Goal: Contribute content: Contribute content

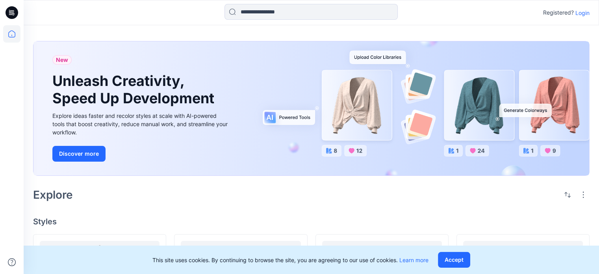
click at [584, 10] on p "Login" at bounding box center [583, 13] width 14 height 8
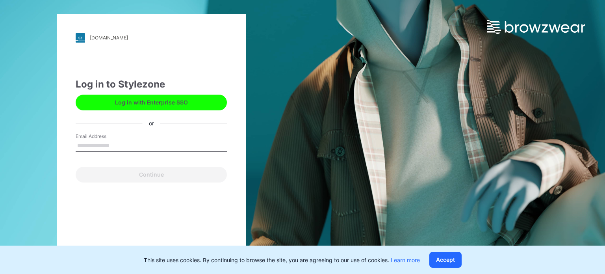
click at [147, 99] on button "Log in with Enterprise SSO" at bounding box center [151, 103] width 151 height 16
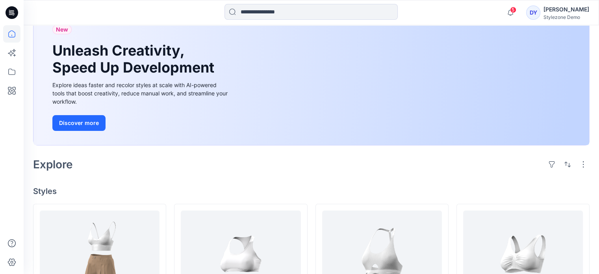
scroll to position [39, 0]
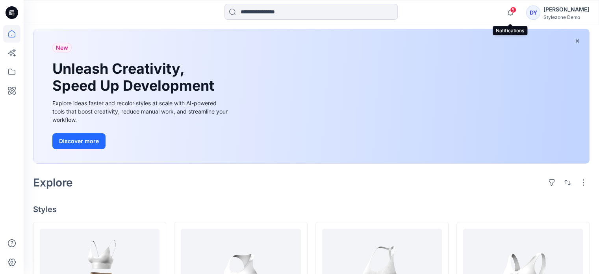
click at [512, 12] on span "5" at bounding box center [513, 10] width 6 height 6
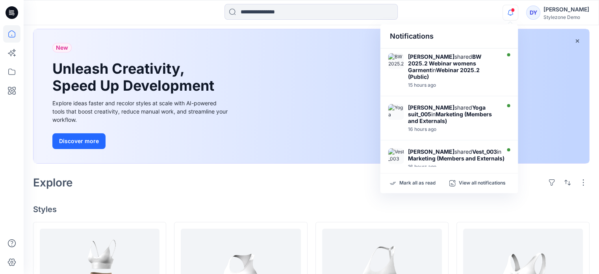
click at [512, 12] on icon "button" at bounding box center [510, 13] width 15 height 16
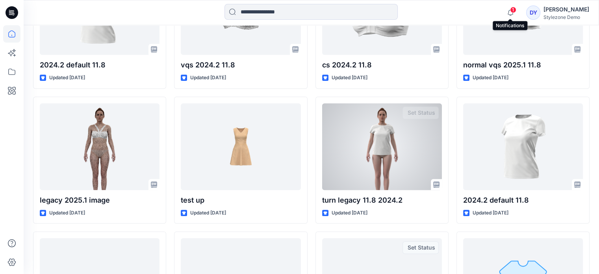
scroll to position [697, 0]
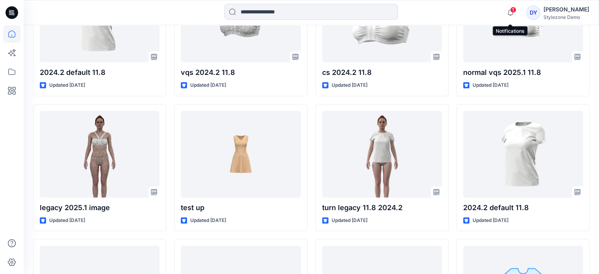
click at [512, 7] on span "1" at bounding box center [513, 10] width 6 height 6
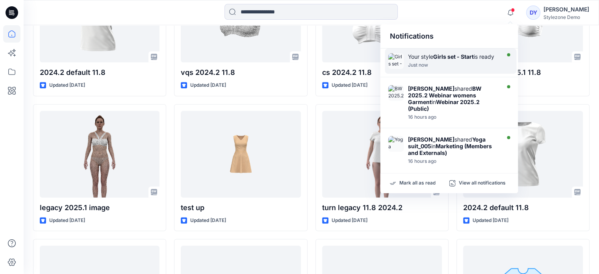
click at [473, 60] on div "Your style Girls set - Start is ready" at bounding box center [453, 56] width 91 height 7
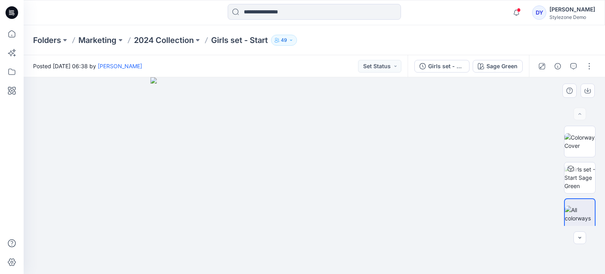
scroll to position [4, 0]
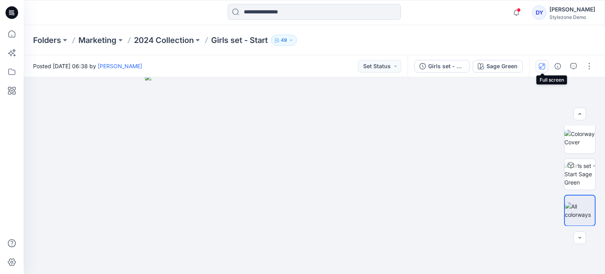
click at [544, 66] on icon "button" at bounding box center [542, 66] width 6 height 6
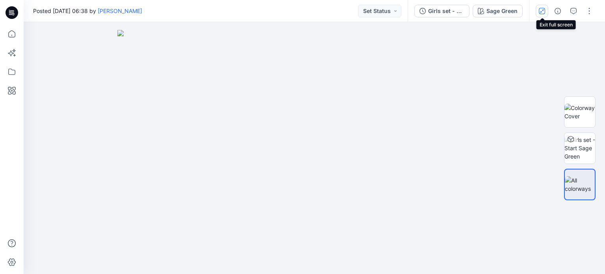
scroll to position [0, 0]
click at [573, 11] on icon "button" at bounding box center [574, 11] width 6 height 6
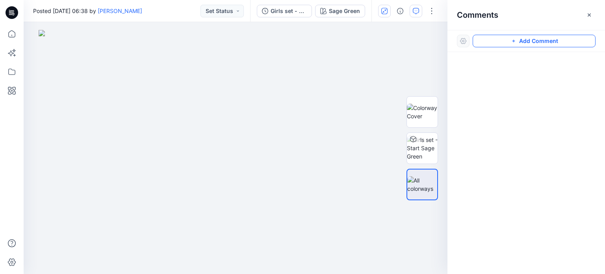
click at [541, 43] on button "Add Comment" at bounding box center [534, 41] width 123 height 13
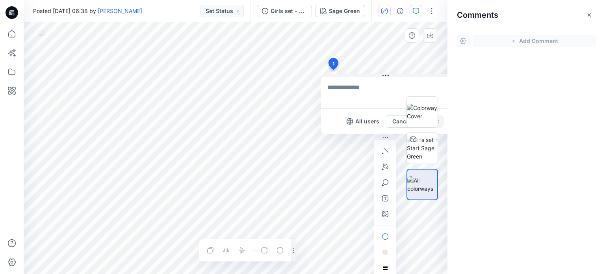
click at [333, 70] on div "1 All users Cancel Post Layer 1" at bounding box center [236, 148] width 424 height 252
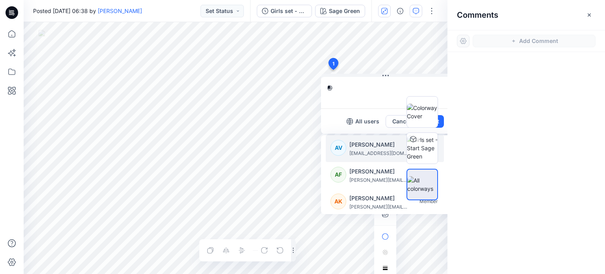
type textarea "*"
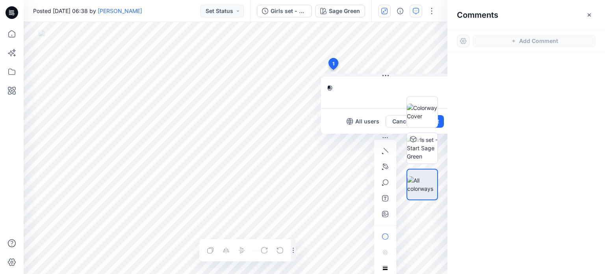
click at [489, 146] on div at bounding box center [527, 148] width 158 height 193
click at [396, 123] on button "Cancel" at bounding box center [402, 121] width 32 height 13
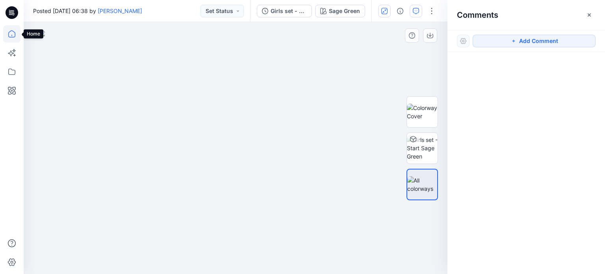
click at [13, 34] on icon at bounding box center [11, 33] width 17 height 17
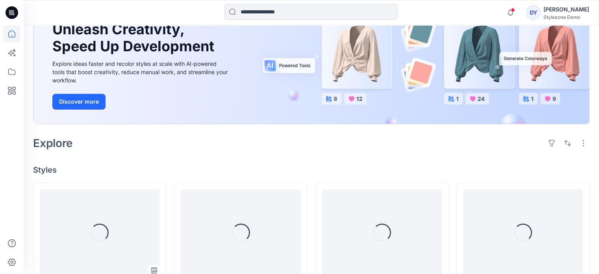
scroll to position [197, 0]
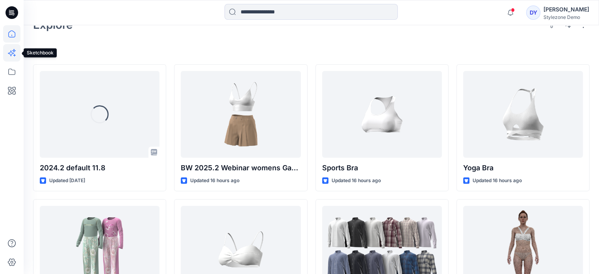
click at [14, 59] on icon at bounding box center [11, 52] width 17 height 17
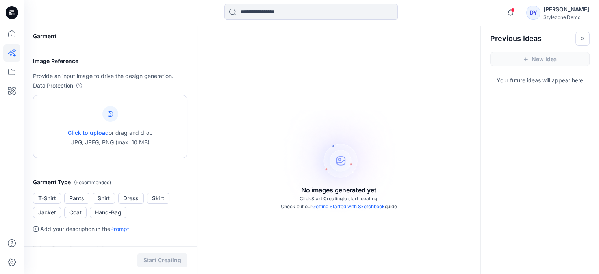
click at [109, 117] on div at bounding box center [110, 114] width 16 height 16
type input "**********"
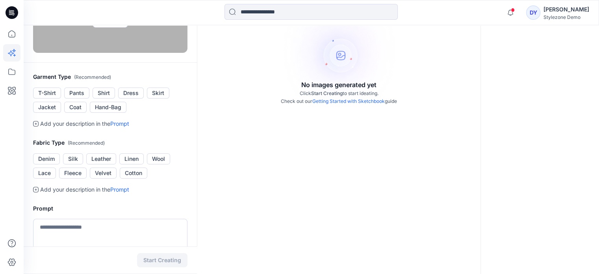
scroll to position [118, 0]
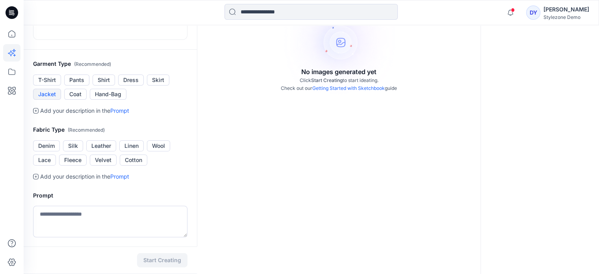
click at [41, 100] on button "Jacket" at bounding box center [47, 94] width 28 height 11
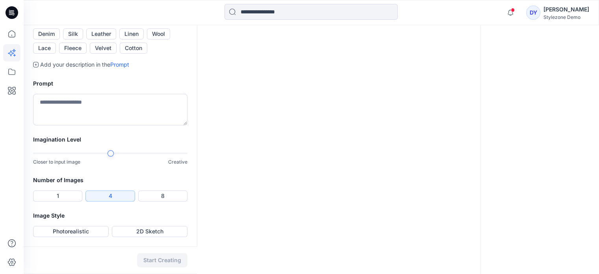
scroll to position [197, 0]
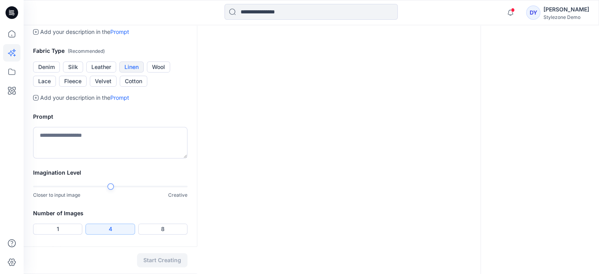
click at [135, 73] on button "Linen" at bounding box center [131, 66] width 24 height 11
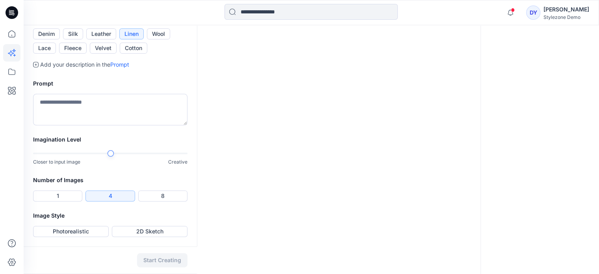
scroll to position [315, 0]
click at [129, 121] on textarea at bounding box center [110, 110] width 154 height 32
type textarea "**********"
click at [159, 201] on button "8" at bounding box center [162, 195] width 49 height 11
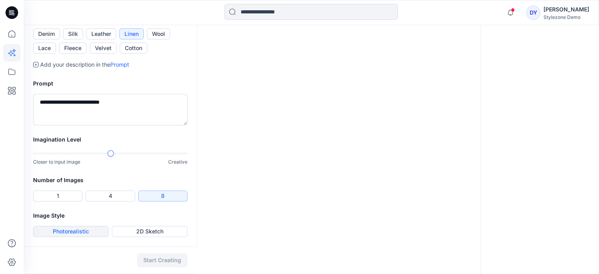
click at [73, 234] on button "Photorealistic" at bounding box center [71, 231] width 76 height 11
click at [162, 262] on button "Start Creating" at bounding box center [162, 260] width 50 height 14
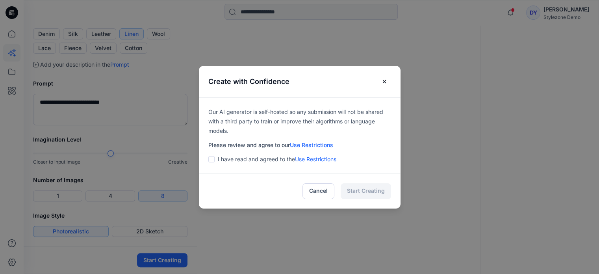
click at [214, 159] on span at bounding box center [211, 159] width 6 height 6
click at [368, 193] on button "Start Creating" at bounding box center [366, 191] width 50 height 16
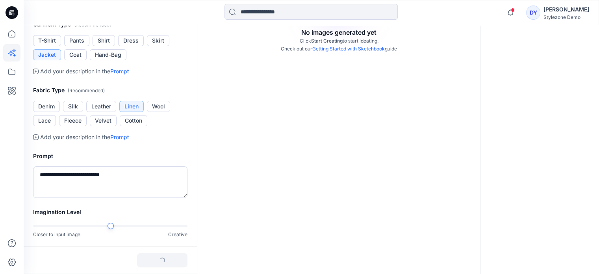
scroll to position [124, 0]
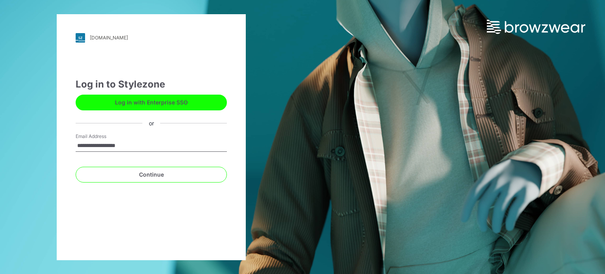
click at [166, 104] on button "Log in with Enterprise SSO" at bounding box center [151, 103] width 151 height 16
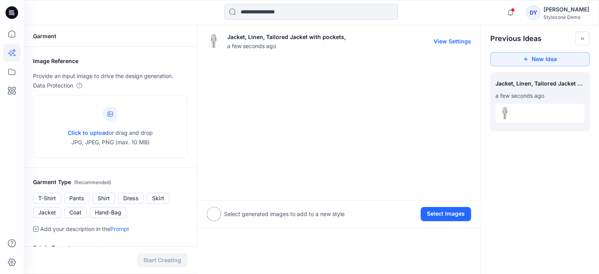
click at [255, 99] on div at bounding box center [339, 125] width 264 height 131
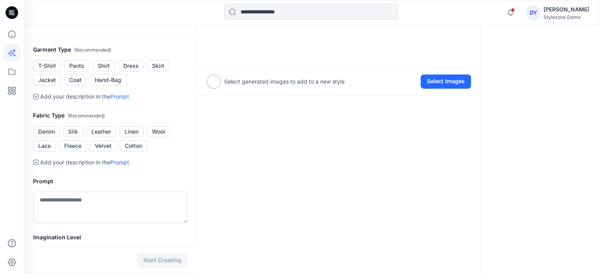
scroll to position [197, 0]
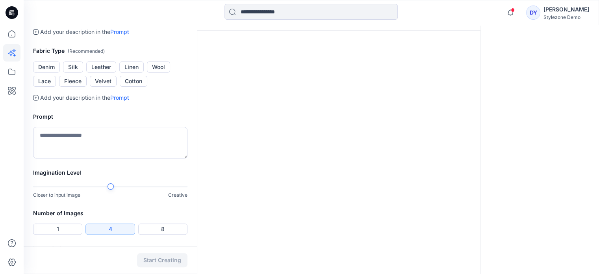
click at [121, 232] on button "4" at bounding box center [110, 228] width 49 height 11
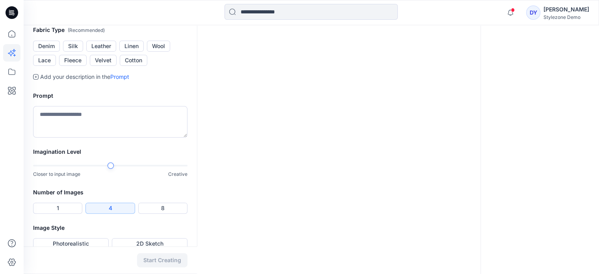
scroll to position [230, 0]
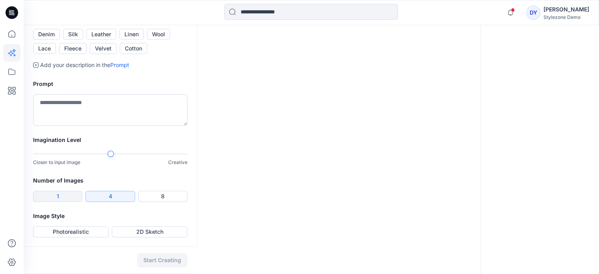
click at [55, 193] on button "1" at bounding box center [57, 196] width 49 height 11
click at [84, 233] on button "Photorealistic" at bounding box center [71, 231] width 76 height 11
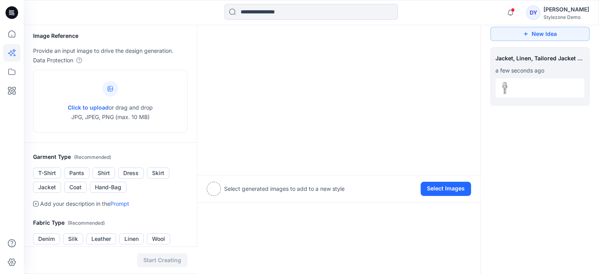
scroll to position [0, 0]
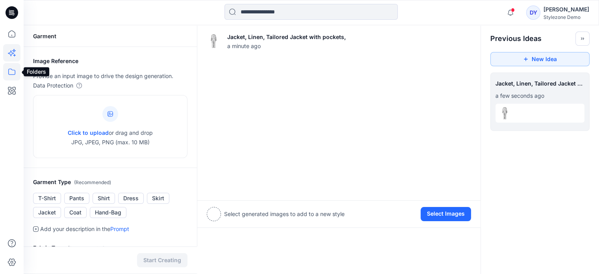
click at [8, 74] on icon at bounding box center [11, 71] width 17 height 17
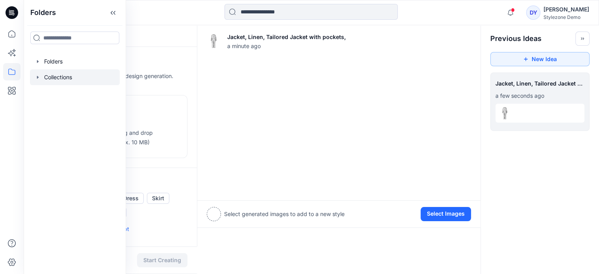
click at [48, 80] on div at bounding box center [75, 77] width 90 height 16
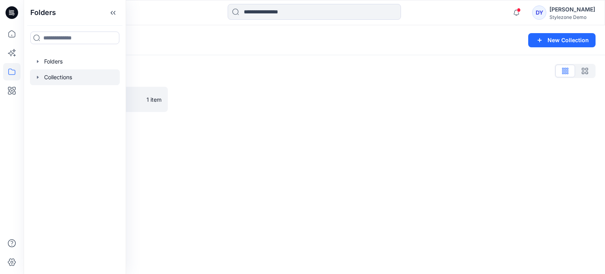
click at [39, 78] on icon "button" at bounding box center [38, 77] width 6 height 6
click at [39, 61] on icon "button" at bounding box center [38, 61] width 6 height 6
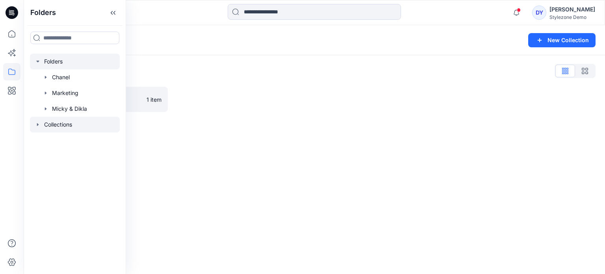
click at [39, 61] on icon "button" at bounding box center [38, 61] width 6 height 6
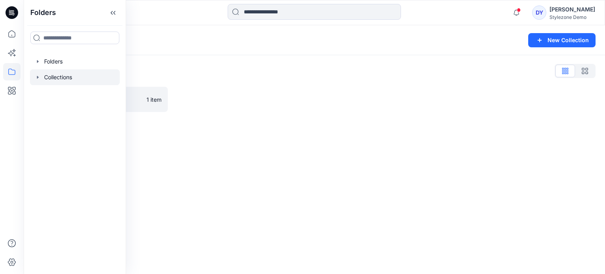
click at [36, 77] on icon "button" at bounding box center [38, 77] width 6 height 6
click at [56, 94] on p "Forest" at bounding box center [60, 92] width 16 height 9
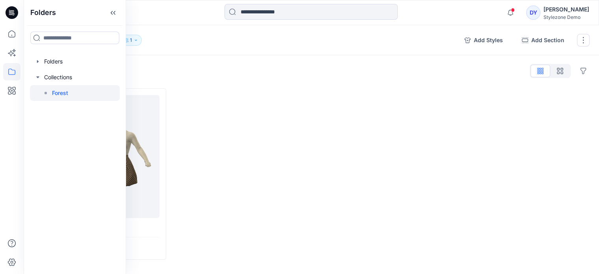
scroll to position [25, 0]
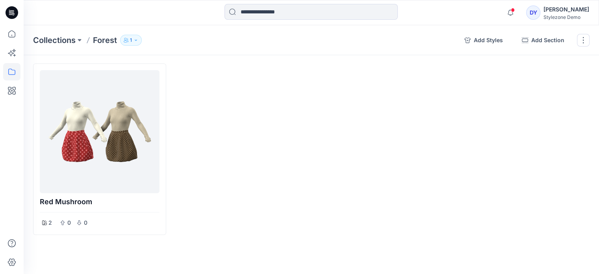
drag, startPoint x: 181, startPoint y: 212, endPoint x: 318, endPoint y: 212, distance: 137.1
click at [318, 212] on div "Red Mushroom 2 0 0" at bounding box center [311, 148] width 557 height 171
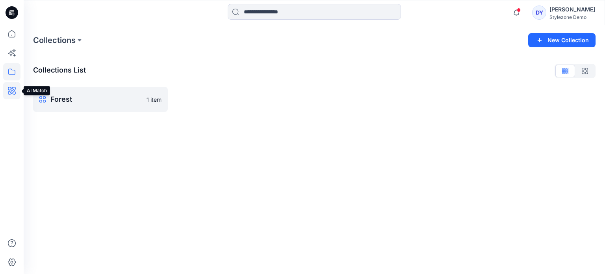
click at [11, 93] on icon at bounding box center [11, 90] width 17 height 17
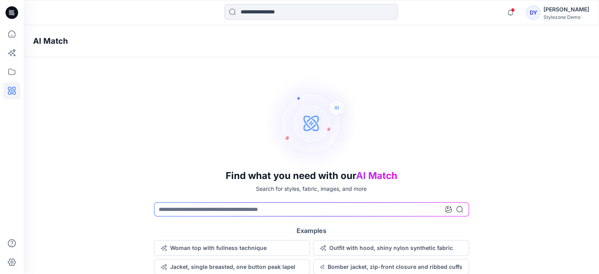
scroll to position [13, 0]
click at [15, 71] on icon at bounding box center [11, 71] width 17 height 17
click at [11, 51] on icon at bounding box center [11, 52] width 17 height 17
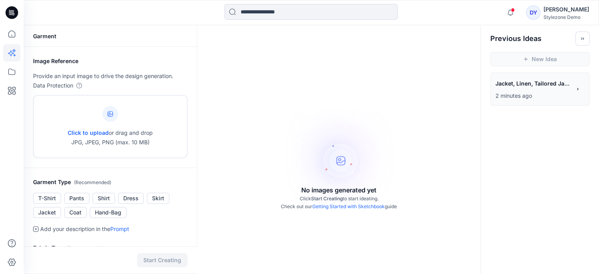
click at [110, 111] on icon at bounding box center [111, 114] width 6 height 6
type input "**********"
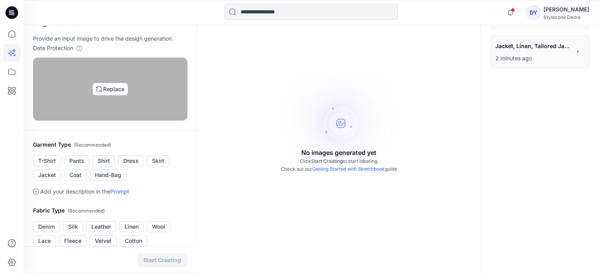
scroll to position [118, 0]
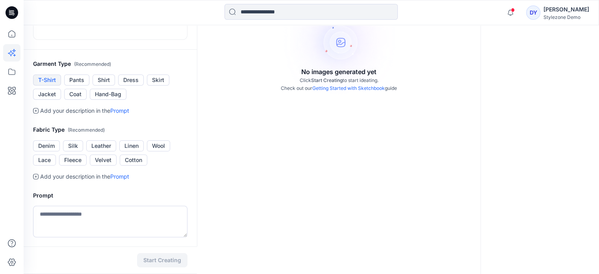
click at [43, 86] on button "T-Shirt" at bounding box center [47, 79] width 28 height 11
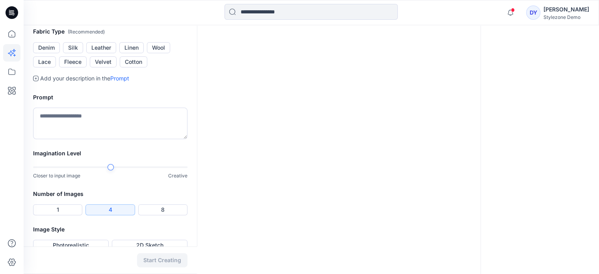
scroll to position [236, 0]
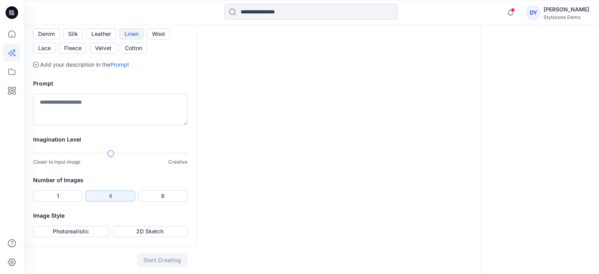
click at [131, 39] on button "Linen" at bounding box center [131, 33] width 24 height 11
click at [53, 194] on button "1" at bounding box center [57, 195] width 49 height 11
click at [77, 234] on button "Photorealistic" at bounding box center [71, 231] width 76 height 11
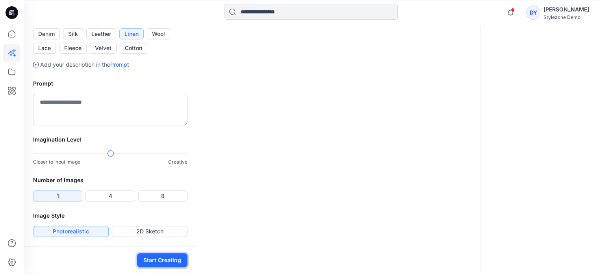
click at [159, 258] on button "Start Creating" at bounding box center [162, 260] width 50 height 14
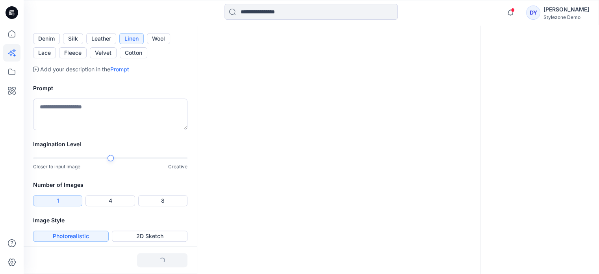
scroll to position [213, 0]
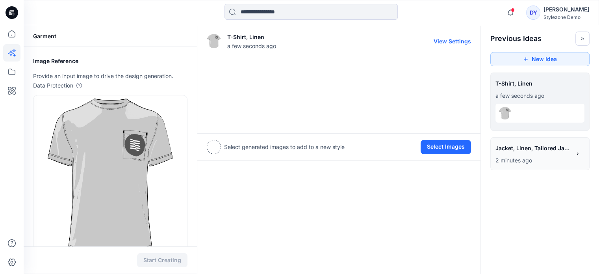
click at [245, 96] on div at bounding box center [339, 92] width 264 height 64
click at [452, 41] on button "View Settings" at bounding box center [452, 41] width 37 height 7
click at [447, 39] on button "View Settings" at bounding box center [452, 41] width 37 height 7
click at [577, 154] on icon at bounding box center [578, 154] width 6 height 6
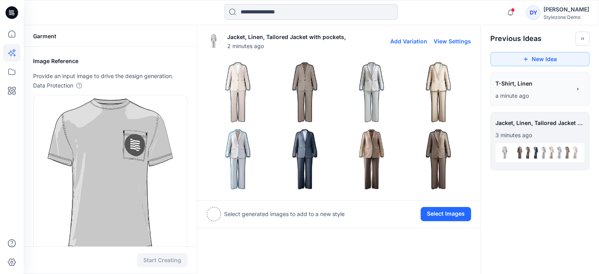
click at [241, 97] on img at bounding box center [238, 91] width 63 height 63
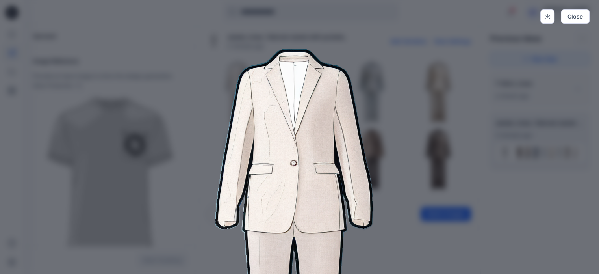
click at [520, 165] on div "Close" at bounding box center [299, 137] width 599 height 274
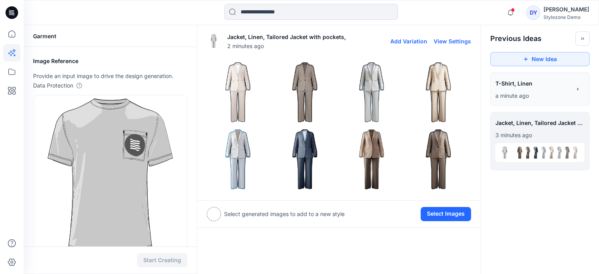
click at [301, 85] on img at bounding box center [305, 91] width 63 height 63
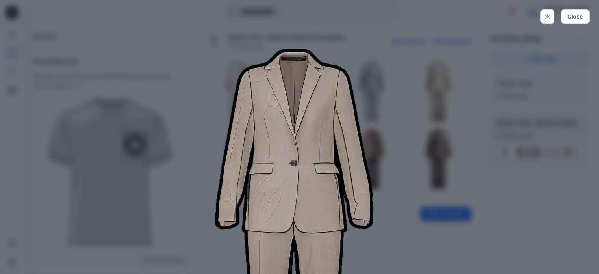
click at [412, 138] on img at bounding box center [300, 238] width 404 height 404
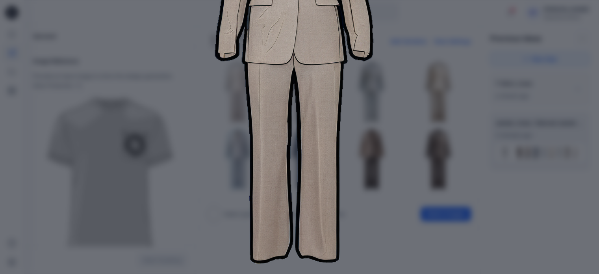
scroll to position [169, 0]
click at [378, 215] on img at bounding box center [300, 70] width 404 height 404
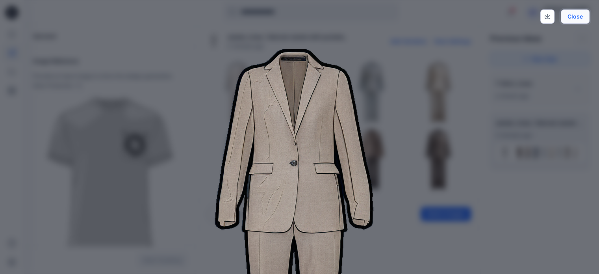
click at [577, 13] on button "Close" at bounding box center [575, 16] width 29 height 14
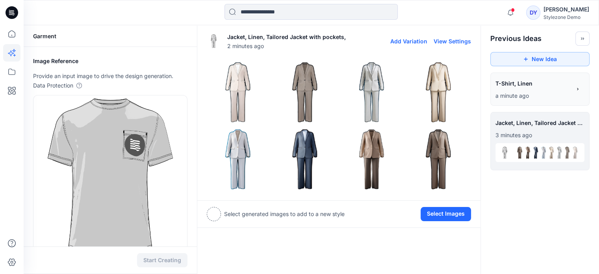
click at [305, 146] on img at bounding box center [305, 158] width 63 height 63
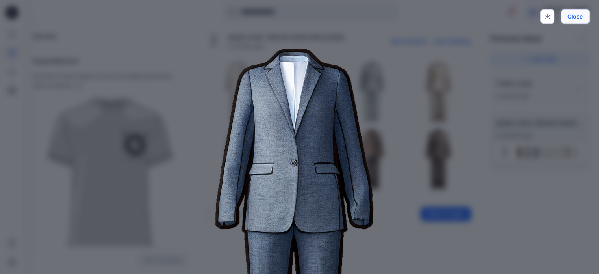
click at [577, 20] on button "Close" at bounding box center [575, 16] width 29 height 14
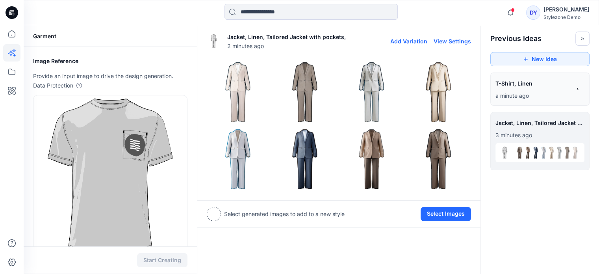
click at [431, 145] on img at bounding box center [439, 158] width 63 height 63
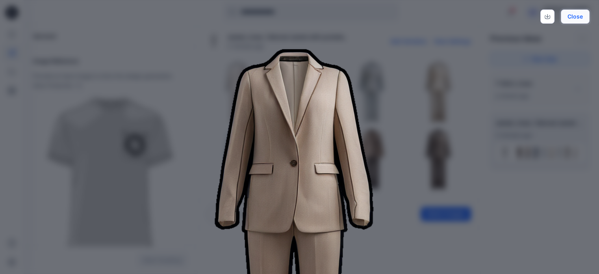
click at [580, 14] on button "Close" at bounding box center [575, 16] width 29 height 14
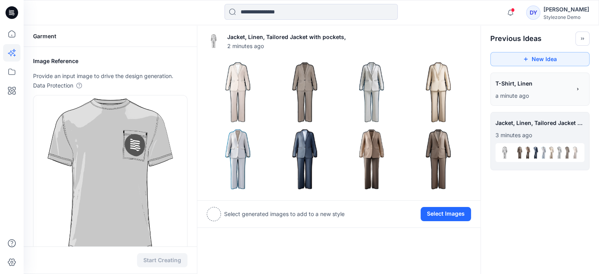
click at [533, 97] on p "a minute ago" at bounding box center [534, 95] width 76 height 9
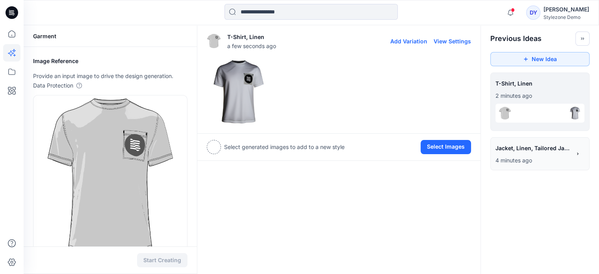
click at [232, 103] on img at bounding box center [238, 91] width 63 height 63
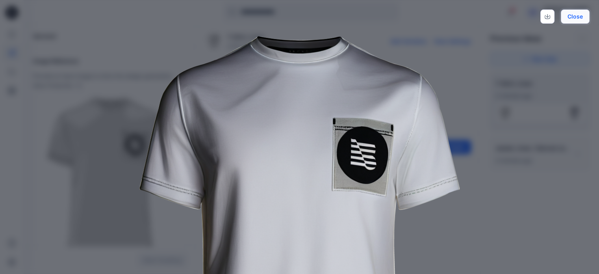
click at [583, 18] on button "Close" at bounding box center [575, 16] width 29 height 14
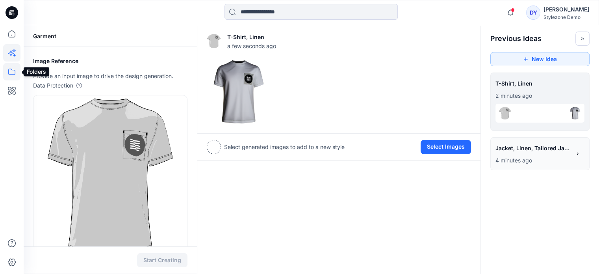
click at [7, 71] on icon at bounding box center [11, 71] width 17 height 17
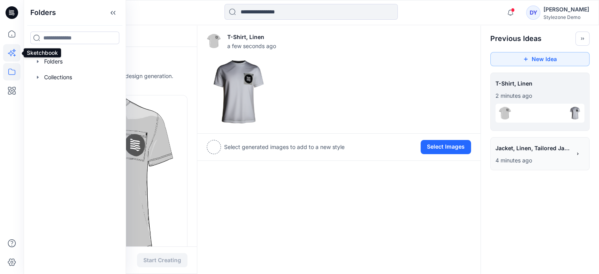
click at [8, 53] on icon at bounding box center [11, 52] width 17 height 17
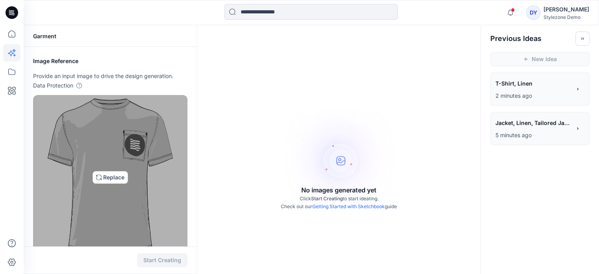
click at [99, 177] on img at bounding box center [110, 178] width 125 height 158
type input "**********"
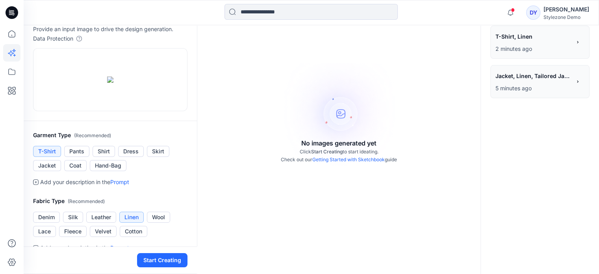
scroll to position [158, 0]
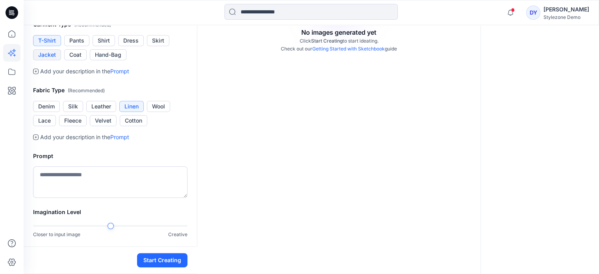
click at [41, 60] on button "Jacket" at bounding box center [47, 54] width 28 height 11
click at [74, 112] on button "Silk" at bounding box center [73, 106] width 20 height 11
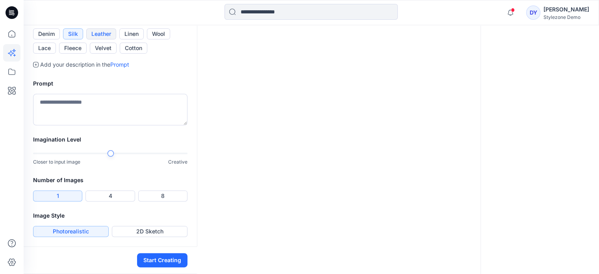
scroll to position [276, 0]
click at [98, 125] on textarea at bounding box center [110, 110] width 154 height 32
type textarea "**********"
click at [105, 201] on button "4" at bounding box center [110, 195] width 49 height 11
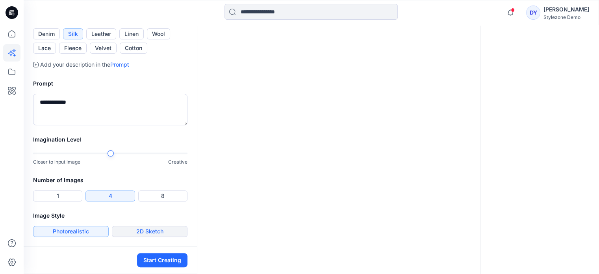
click at [140, 233] on button "2D Sketch" at bounding box center [150, 231] width 76 height 11
click at [72, 228] on button "Photorealistic" at bounding box center [71, 231] width 76 height 11
click at [154, 263] on button "Start Creating" at bounding box center [162, 260] width 50 height 14
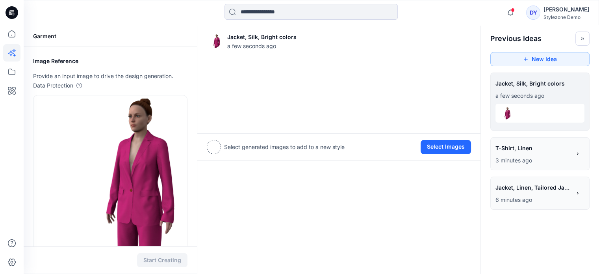
click at [518, 196] on p "6 minutes ago" at bounding box center [534, 199] width 76 height 9
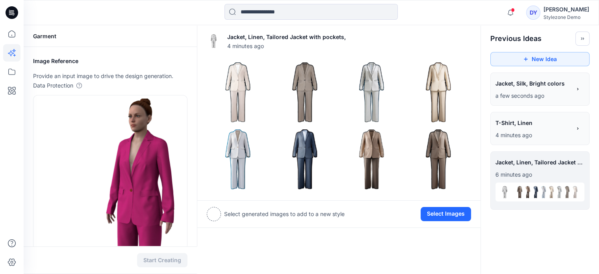
click at [538, 124] on span "T-Shirt, Linen" at bounding box center [533, 122] width 75 height 11
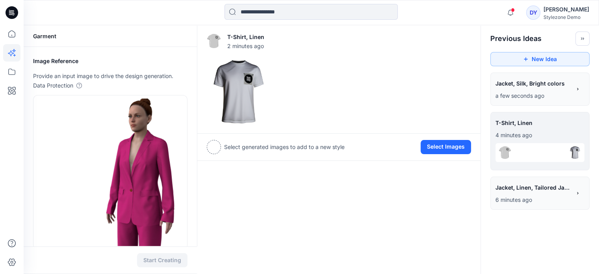
drag, startPoint x: 539, startPoint y: 130, endPoint x: 574, endPoint y: 129, distance: 34.7
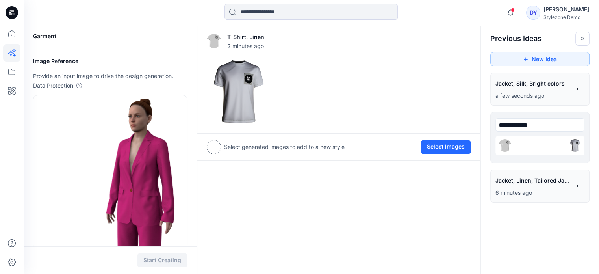
drag, startPoint x: 574, startPoint y: 129, endPoint x: 582, endPoint y: 127, distance: 8.0
click at [582, 127] on div "**********" at bounding box center [540, 125] width 89 height 16
click at [534, 149] on div at bounding box center [540, 145] width 89 height 19
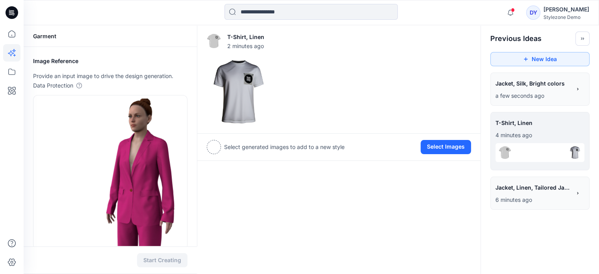
scroll to position [3, 0]
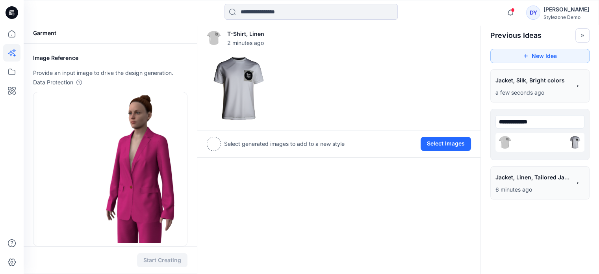
drag, startPoint x: 493, startPoint y: 129, endPoint x: 559, endPoint y: 124, distance: 66.8
click at [559, 124] on div "**********" at bounding box center [540, 122] width 89 height 16
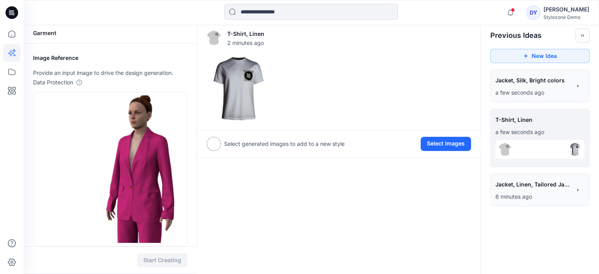
click at [585, 111] on div "**********" at bounding box center [540, 138] width 99 height 58
click at [565, 90] on p "a few seconds ago" at bounding box center [534, 92] width 76 height 9
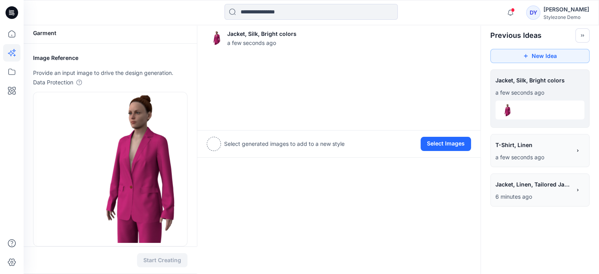
click at [554, 140] on span "T-Shirt, Linen" at bounding box center [533, 144] width 75 height 11
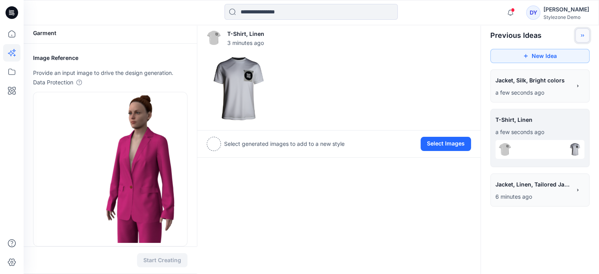
click at [582, 37] on icon "Toggle idea bar" at bounding box center [583, 36] width 6 height 6
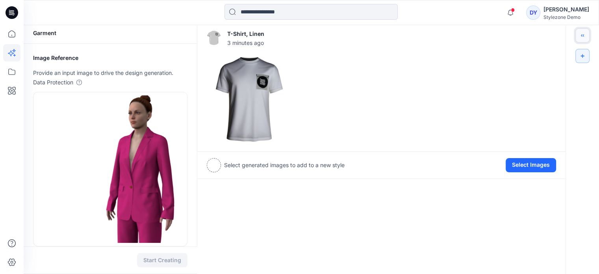
click at [582, 37] on icon "Toggle idea bar" at bounding box center [583, 36] width 6 height 6
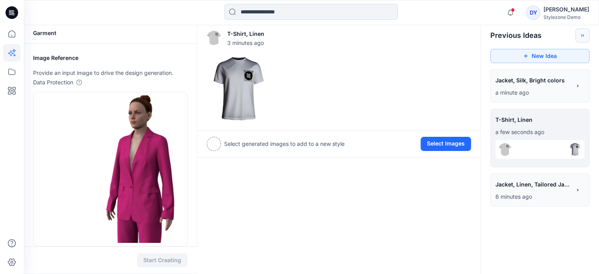
click at [560, 91] on p "a minute ago" at bounding box center [534, 92] width 76 height 9
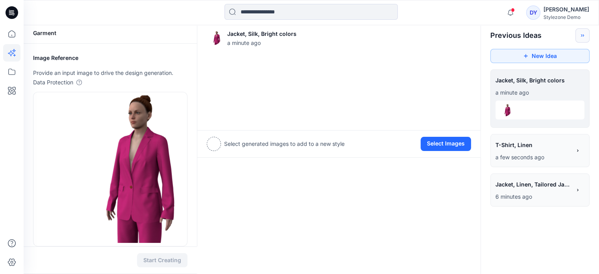
click at [550, 192] on p "6 minutes ago" at bounding box center [534, 196] width 76 height 9
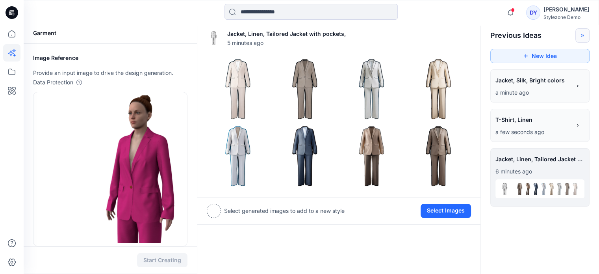
click at [546, 91] on p "a minute ago" at bounding box center [534, 92] width 76 height 9
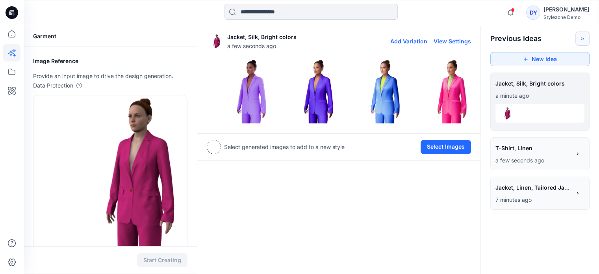
click at [454, 91] on img at bounding box center [439, 91] width 63 height 63
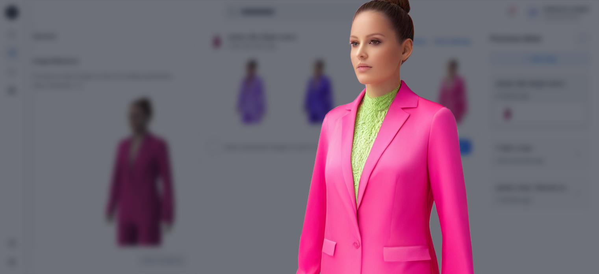
scroll to position [11, 0]
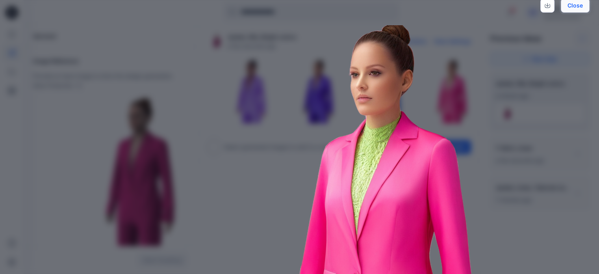
click at [572, 6] on button "Close" at bounding box center [575, 5] width 29 height 14
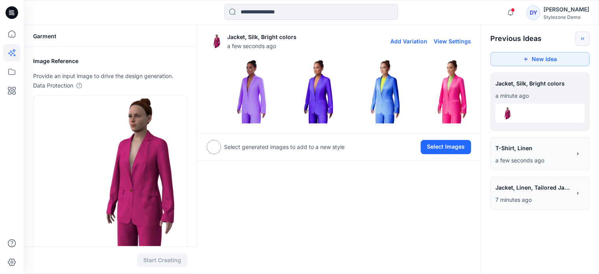
click at [240, 96] on img at bounding box center [238, 91] width 63 height 63
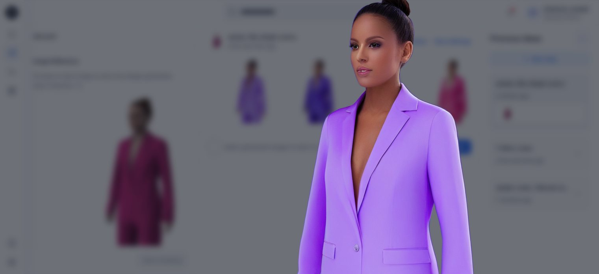
scroll to position [0, 0]
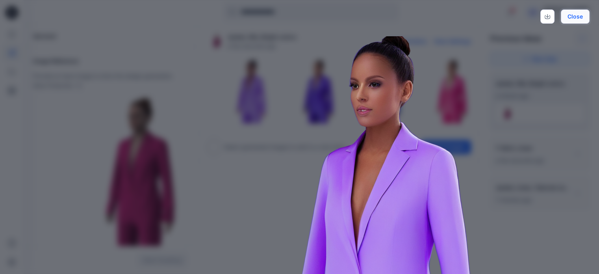
click at [572, 15] on button "Close" at bounding box center [575, 16] width 29 height 14
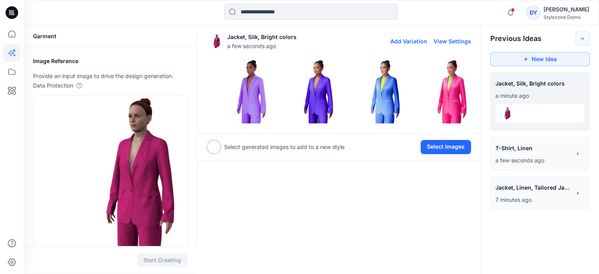
click at [450, 83] on img at bounding box center [439, 91] width 63 height 63
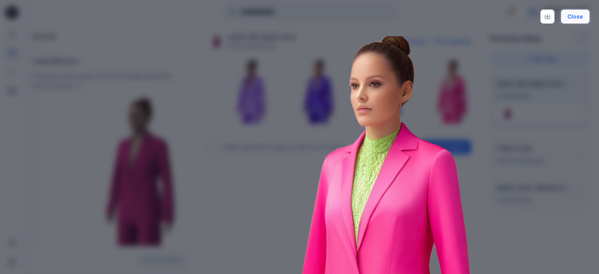
click at [572, 15] on button "Close" at bounding box center [575, 16] width 29 height 14
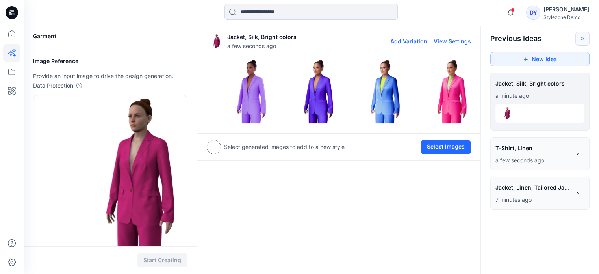
click at [383, 80] on img at bounding box center [372, 91] width 63 height 63
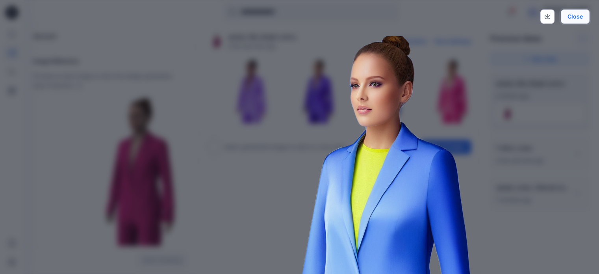
click at [580, 14] on button "Close" at bounding box center [575, 16] width 29 height 14
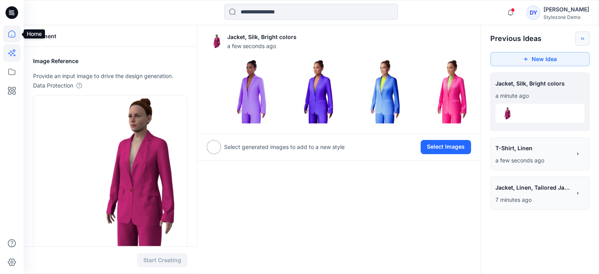
click at [10, 36] on icon at bounding box center [11, 33] width 17 height 17
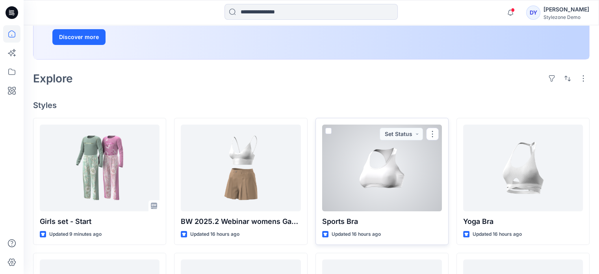
scroll to position [158, 0]
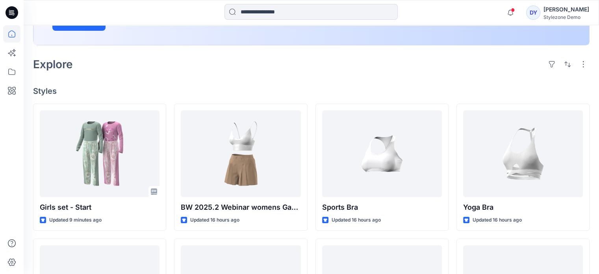
click at [210, 71] on div "Explore" at bounding box center [311, 64] width 557 height 19
